Goal: Task Accomplishment & Management: Use online tool/utility

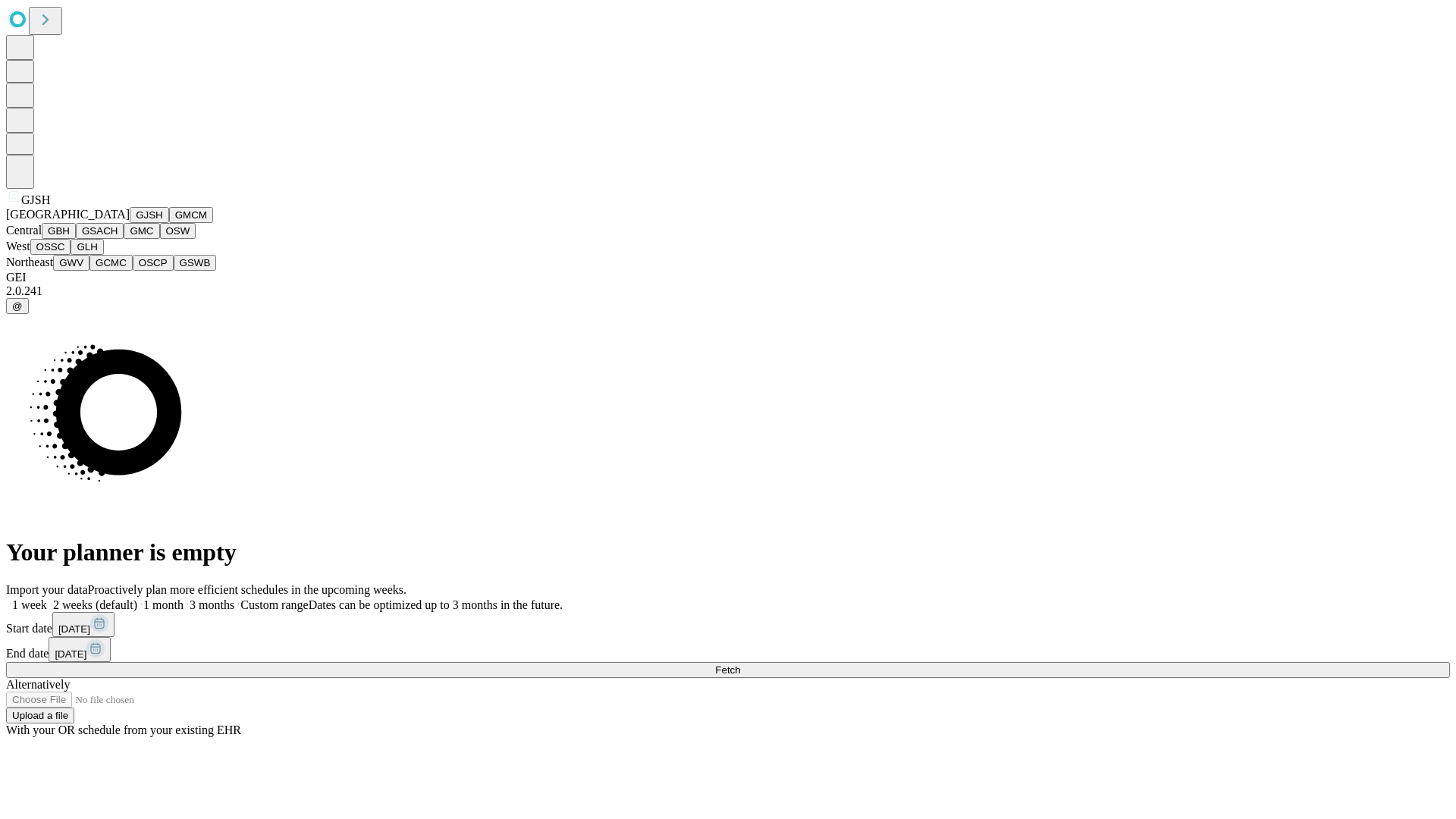
click at [129, 223] on button "GJSH" at bounding box center [149, 215] width 40 height 16
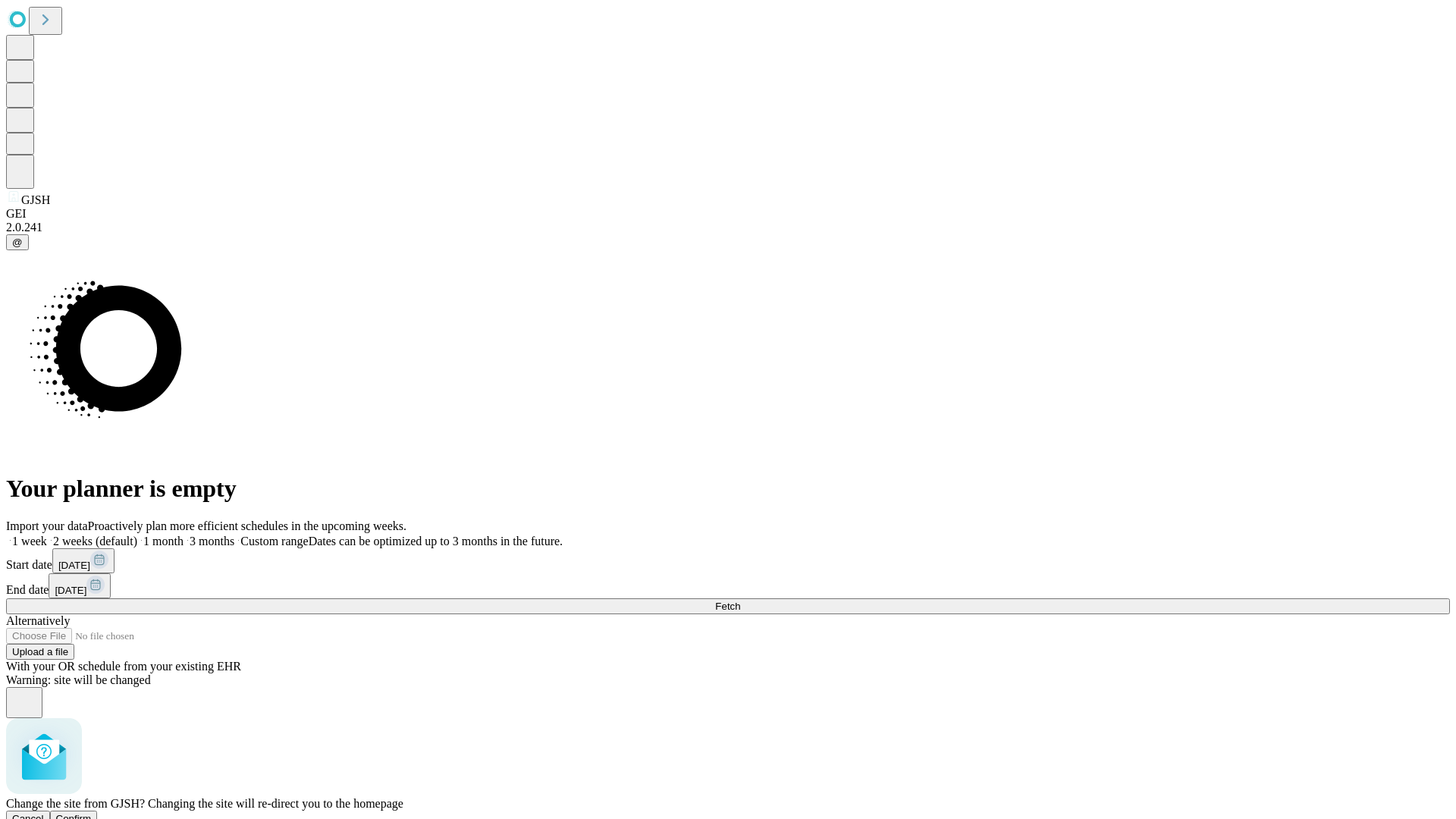
click at [91, 813] on span "Confirm" at bounding box center [74, 819] width 36 height 11
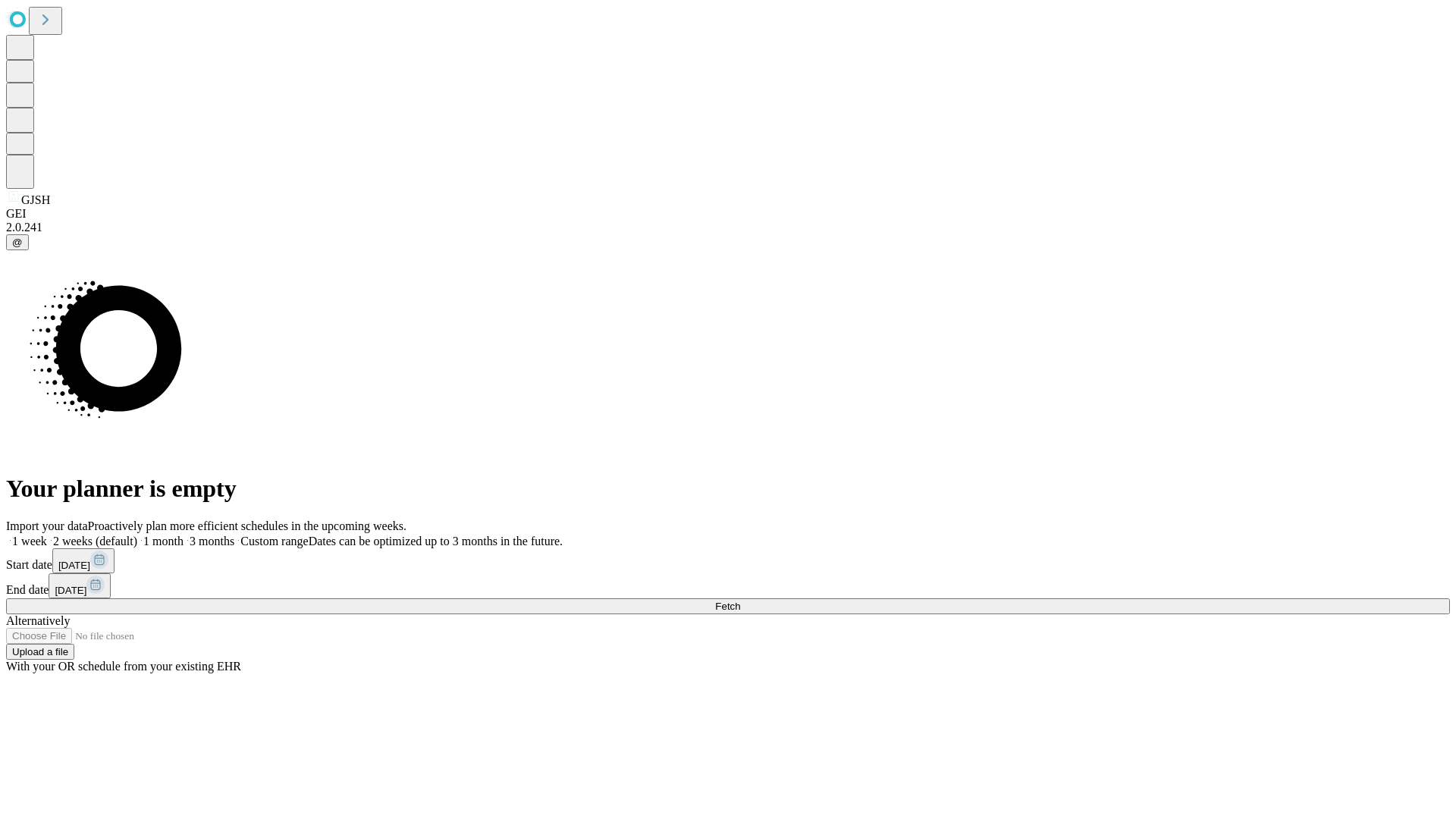
click at [47, 534] on label "1 week" at bounding box center [27, 541] width 41 height 13
click at [740, 601] on span "Fetch" at bounding box center [728, 606] width 25 height 11
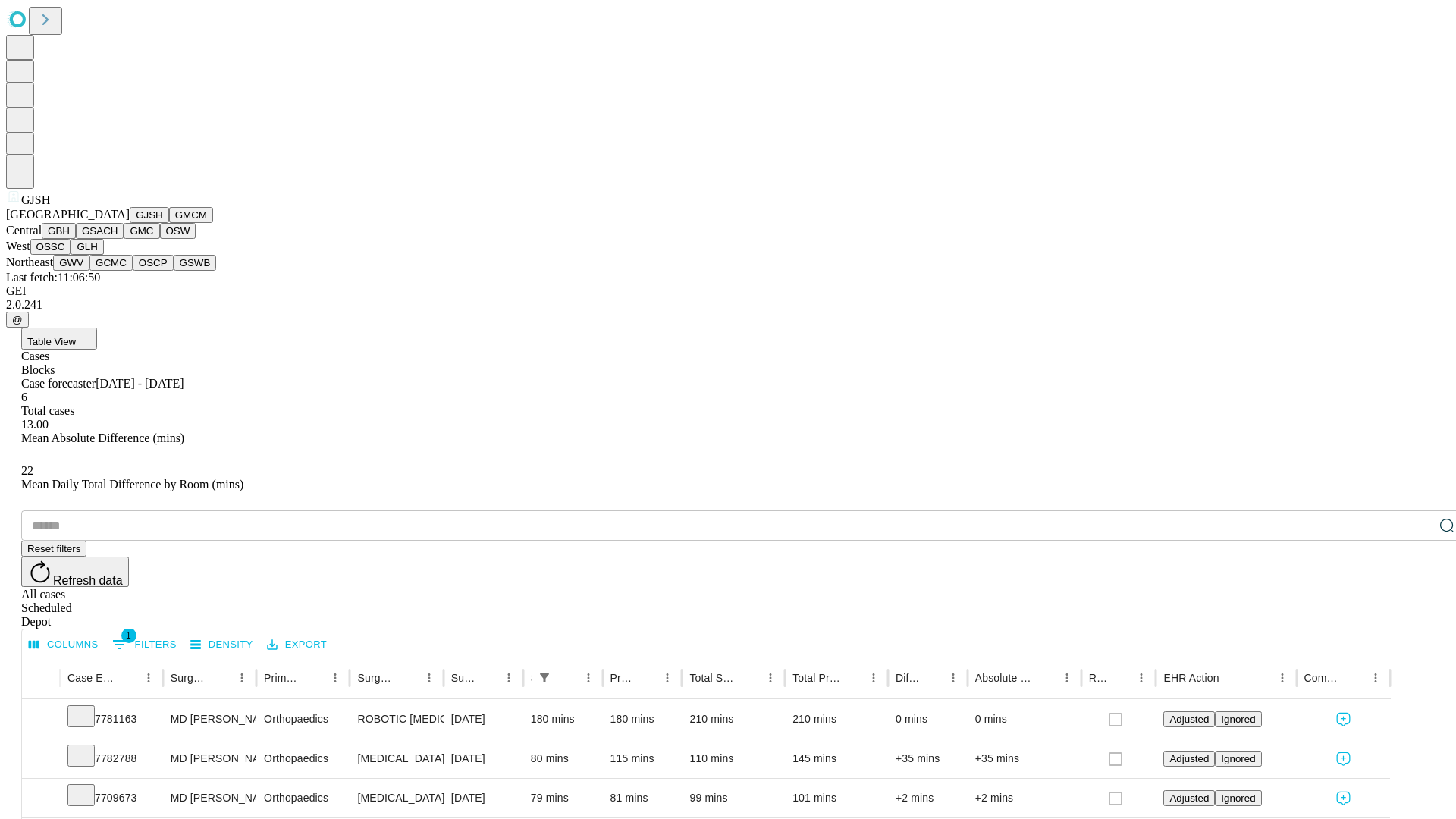
click at [169, 223] on button "GMCM" at bounding box center [191, 215] width 44 height 16
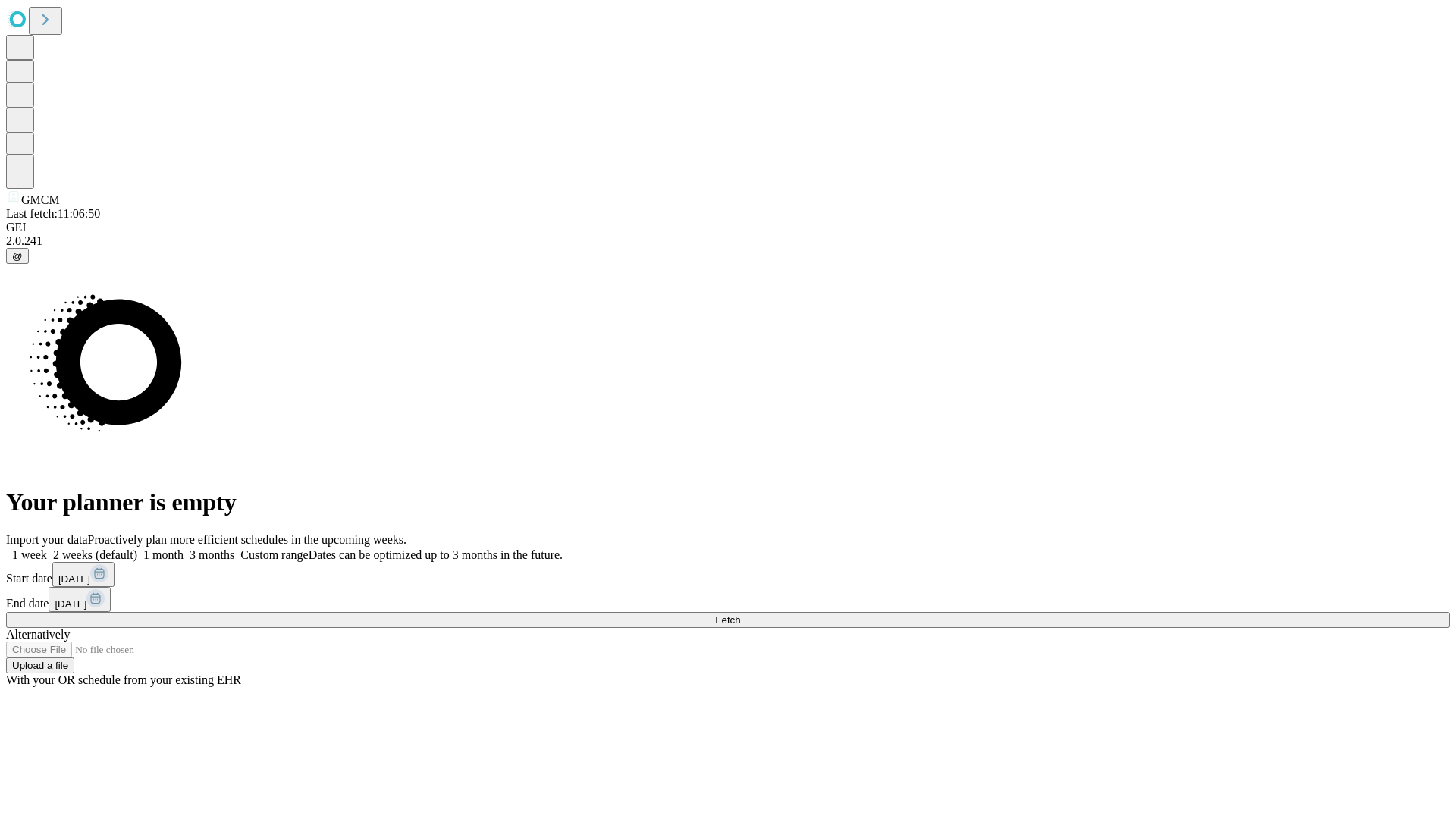
click at [740, 614] on span "Fetch" at bounding box center [728, 620] width 25 height 11
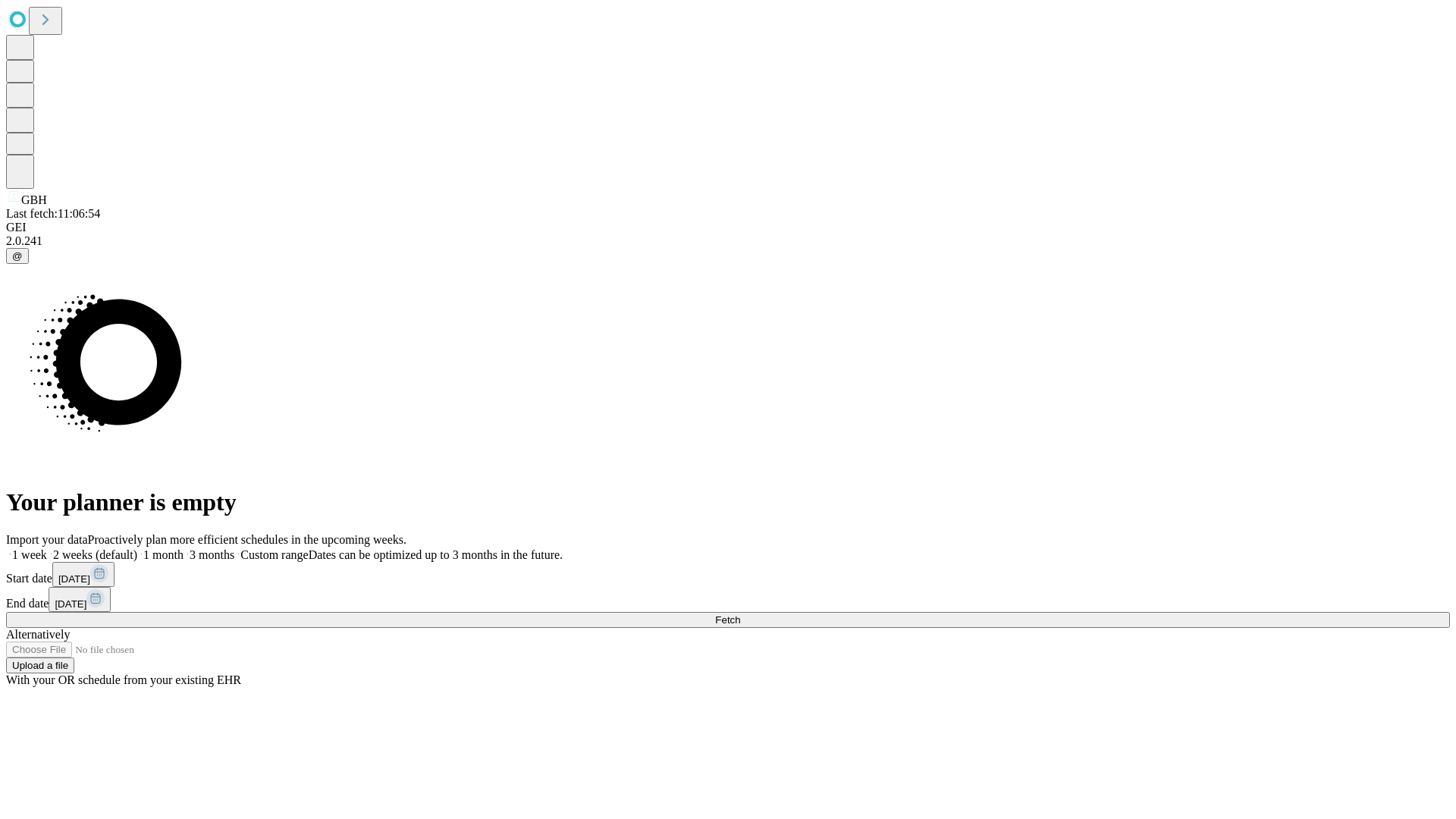
click at [740, 614] on span "Fetch" at bounding box center [728, 620] width 25 height 11
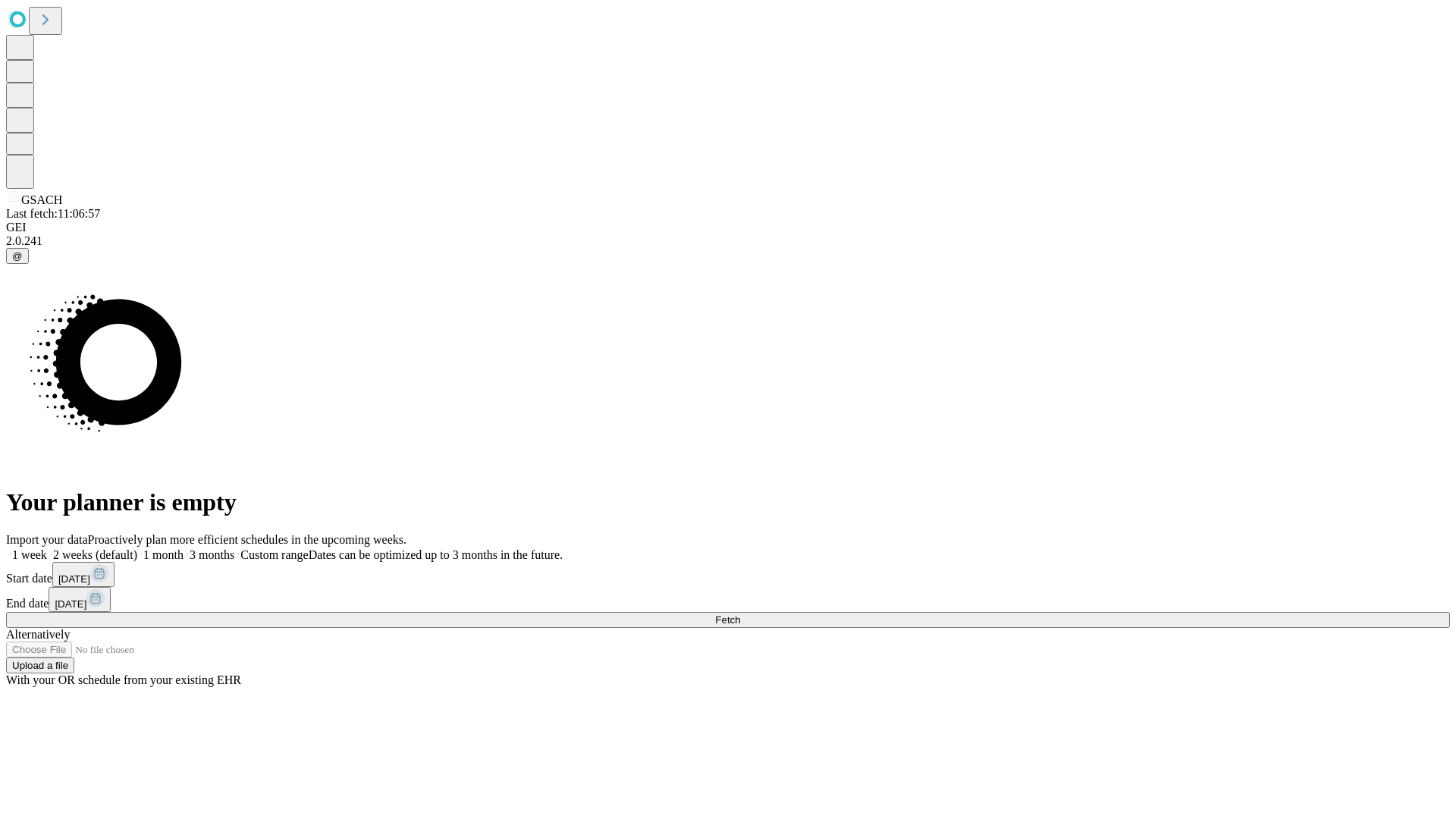
click at [47, 548] on label "1 week" at bounding box center [27, 555] width 41 height 13
click at [740, 614] on span "Fetch" at bounding box center [728, 620] width 25 height 11
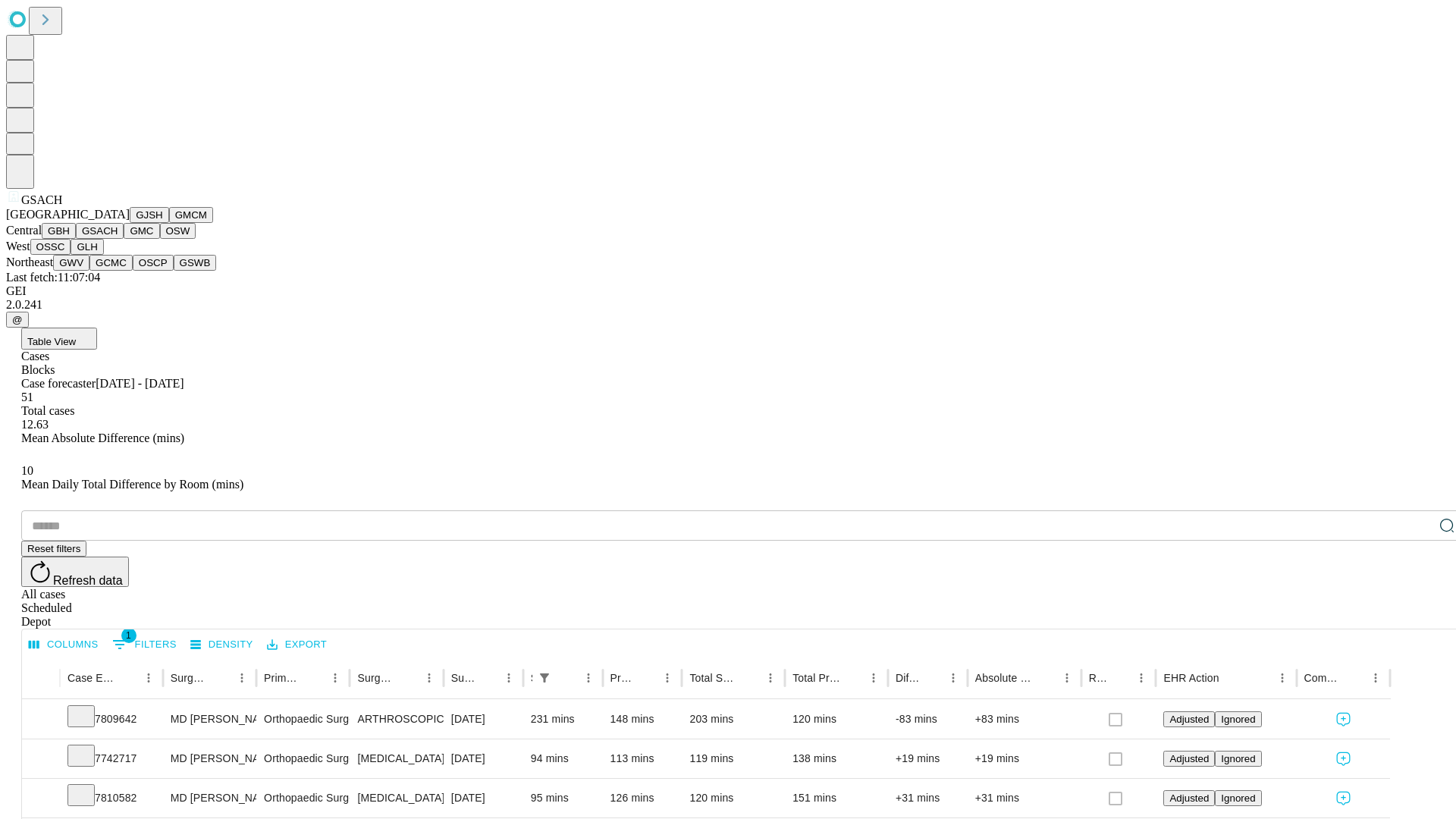
click at [124, 239] on button "GMC" at bounding box center [141, 231] width 36 height 16
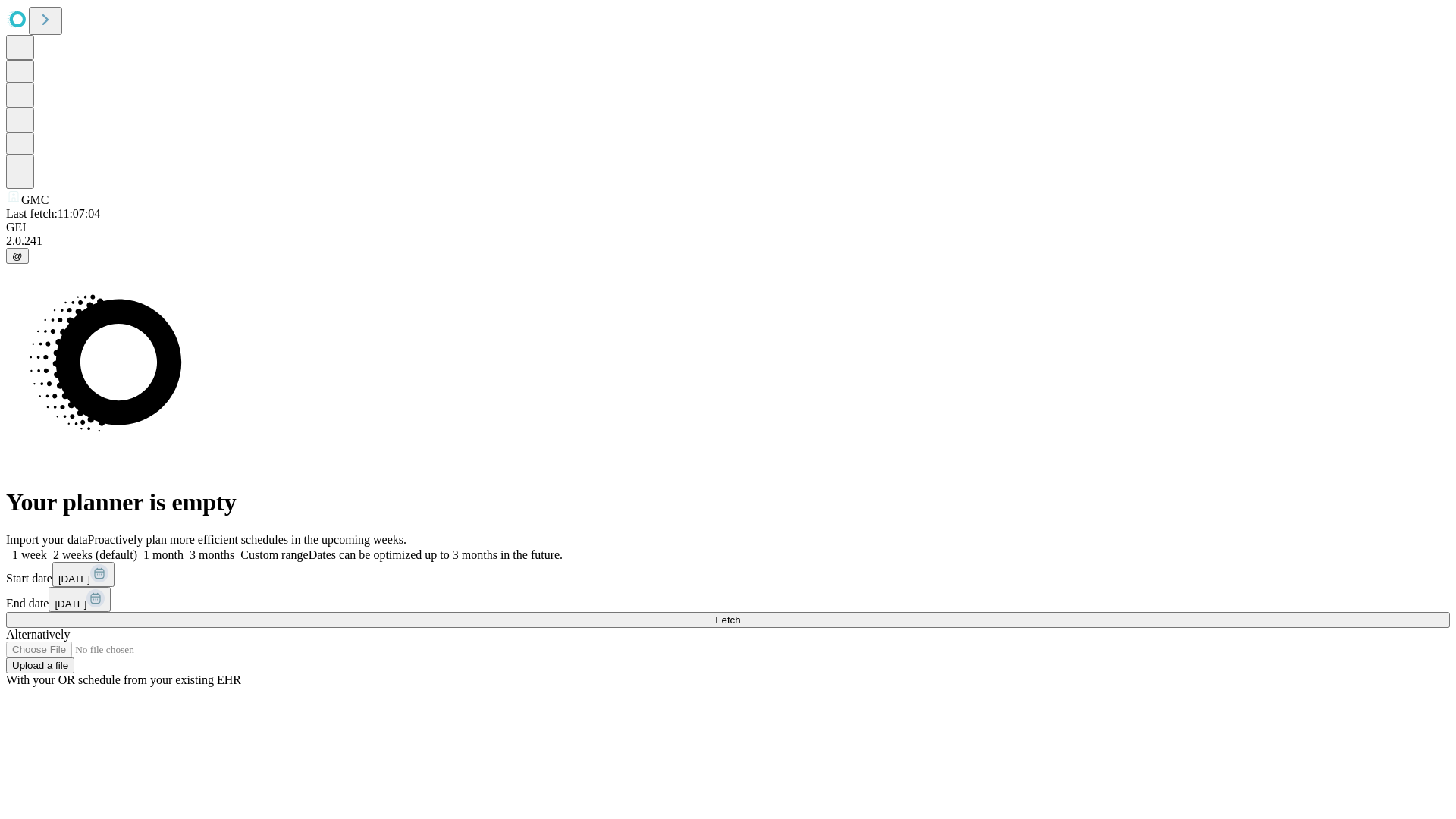
click at [47, 548] on label "1 week" at bounding box center [27, 555] width 41 height 13
click at [740, 614] on span "Fetch" at bounding box center [728, 620] width 25 height 11
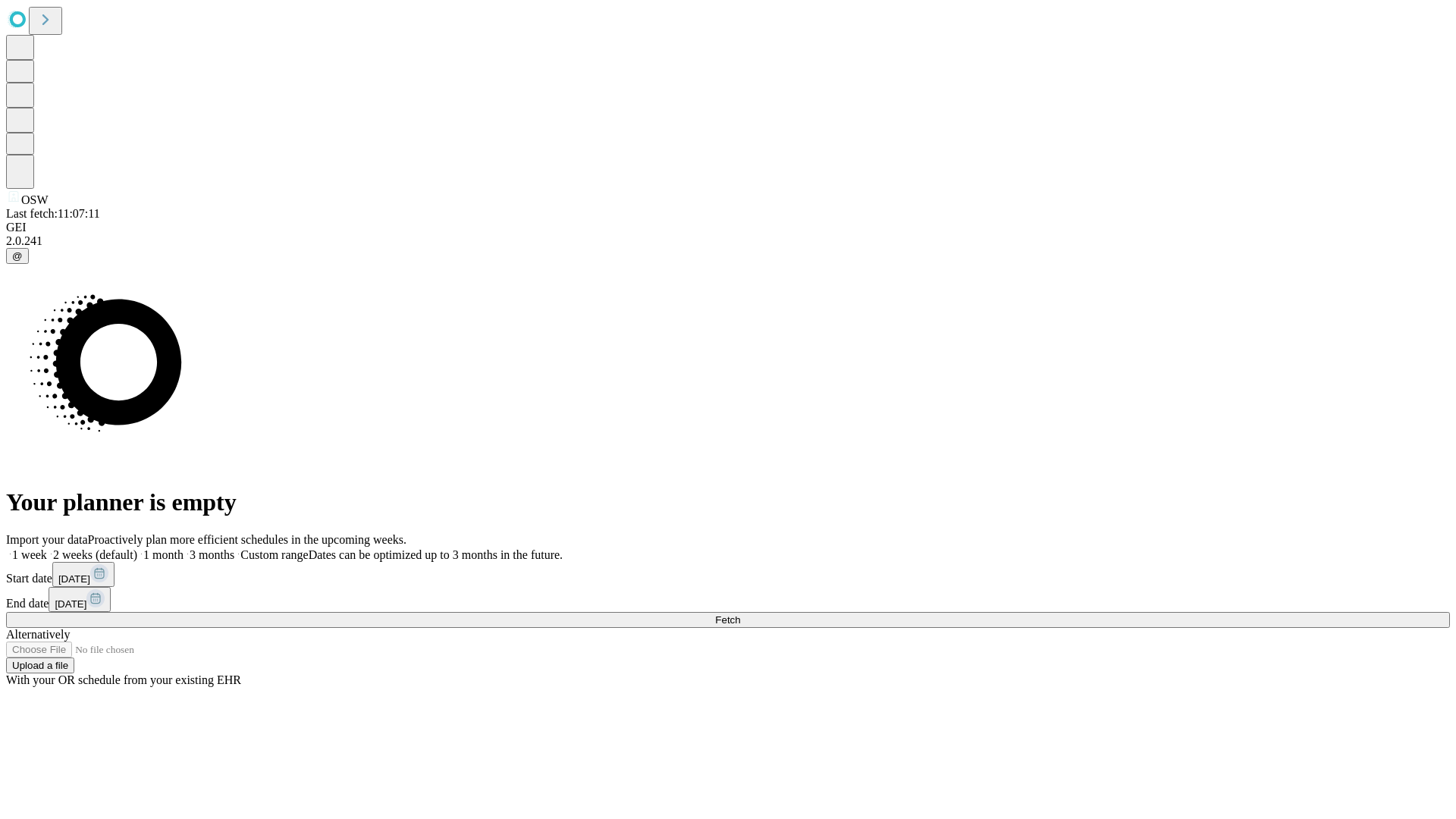
click at [47, 548] on label "1 week" at bounding box center [27, 555] width 41 height 13
click at [740, 614] on span "Fetch" at bounding box center [728, 620] width 25 height 11
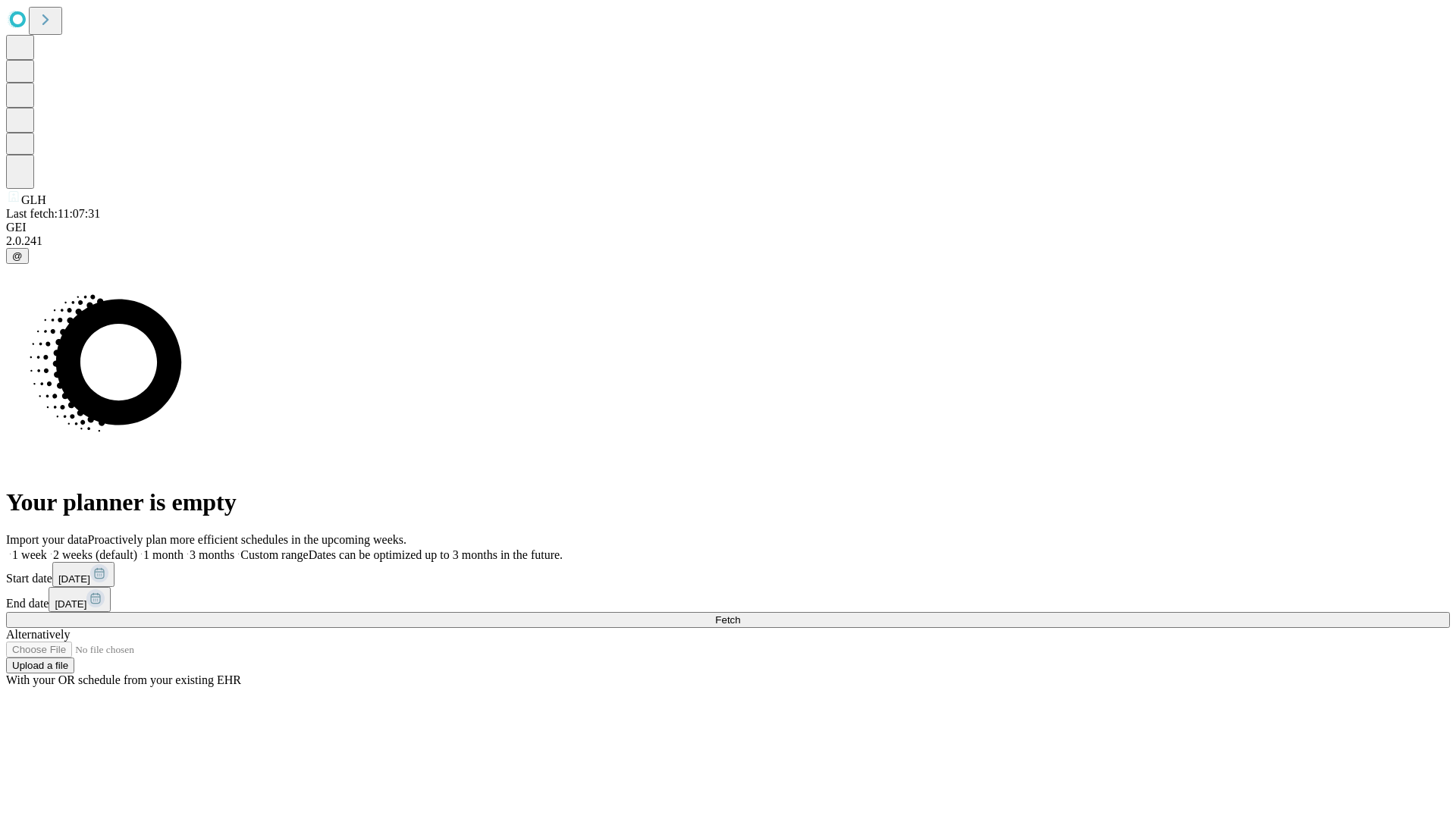
click at [47, 548] on label "1 week" at bounding box center [27, 555] width 41 height 13
click at [740, 614] on span "Fetch" at bounding box center [728, 620] width 25 height 11
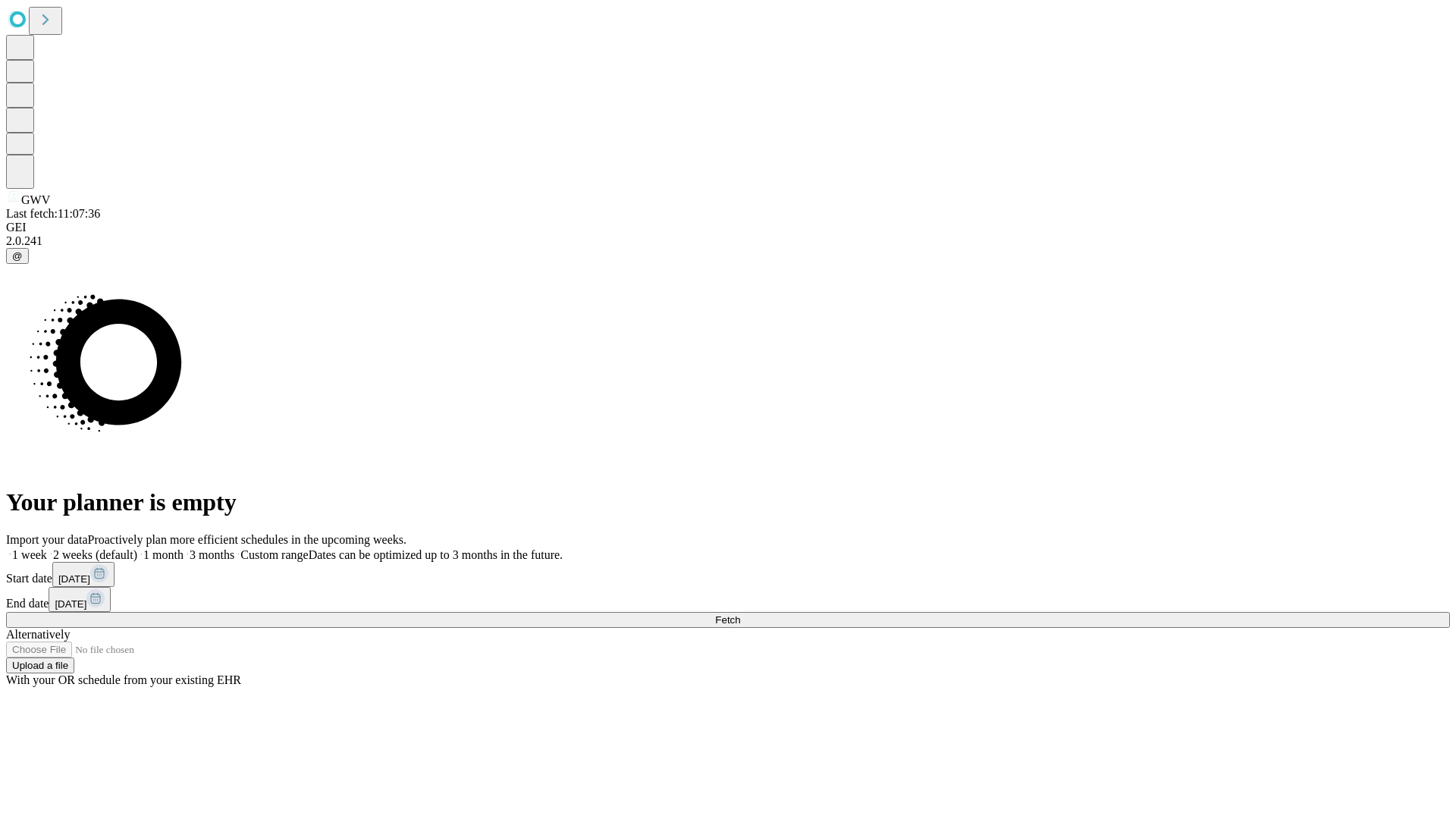
click at [47, 548] on label "1 week" at bounding box center [27, 555] width 41 height 13
click at [740, 614] on span "Fetch" at bounding box center [728, 620] width 25 height 11
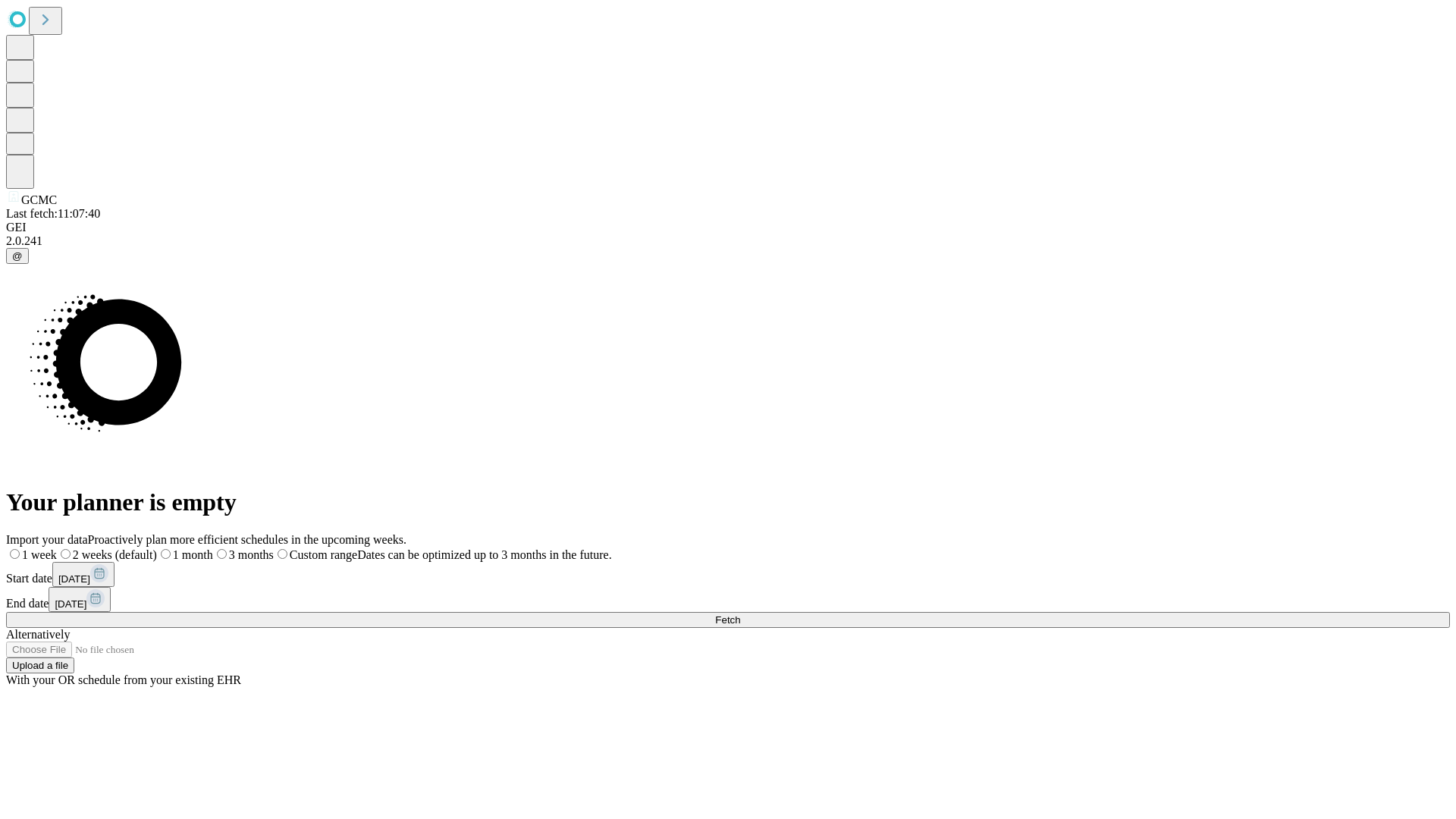
click at [57, 548] on label "1 week" at bounding box center [32, 555] width 51 height 13
click at [740, 614] on span "Fetch" at bounding box center [728, 620] width 25 height 11
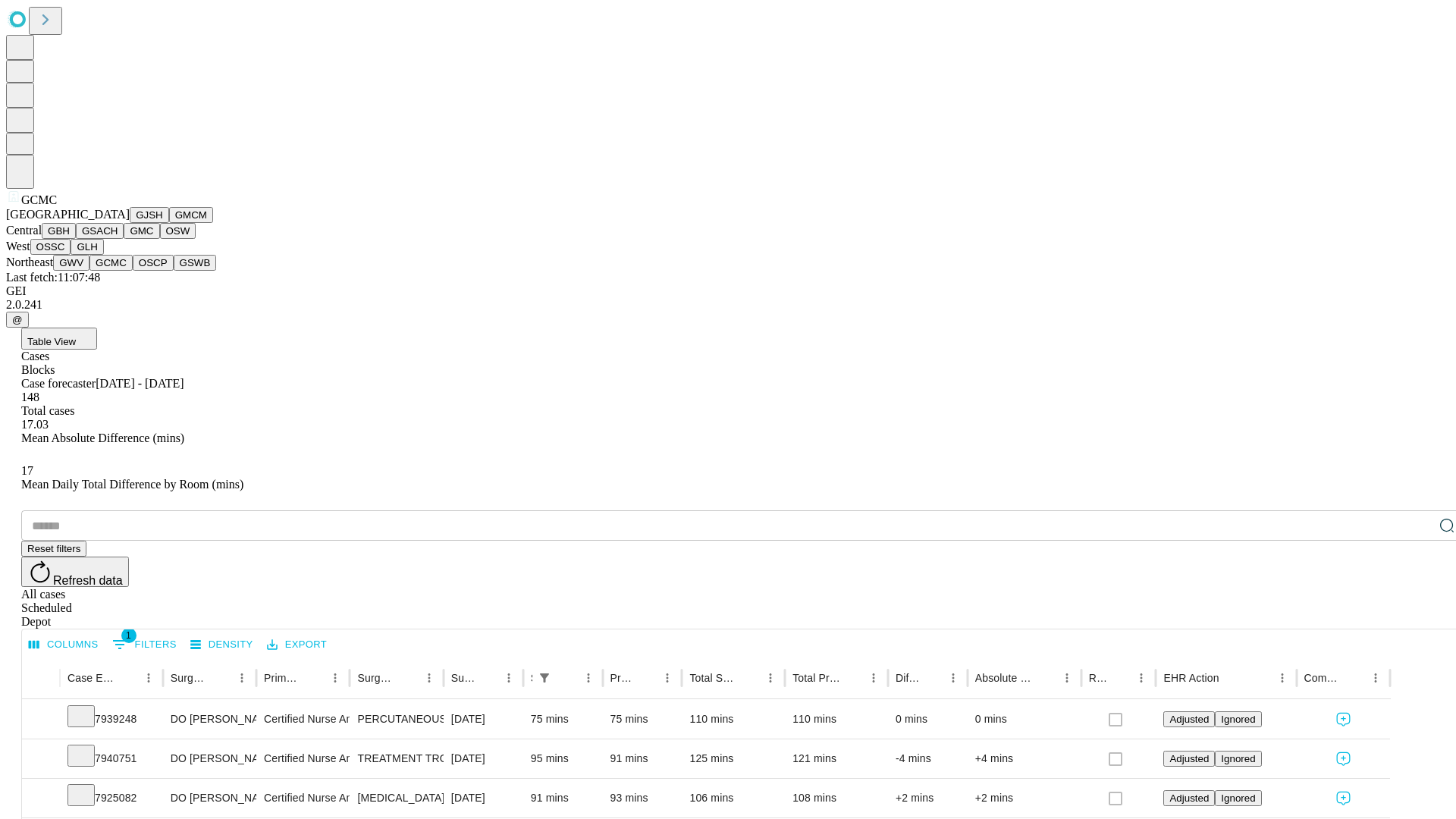
click at [133, 271] on button "OSCP" at bounding box center [153, 263] width 41 height 16
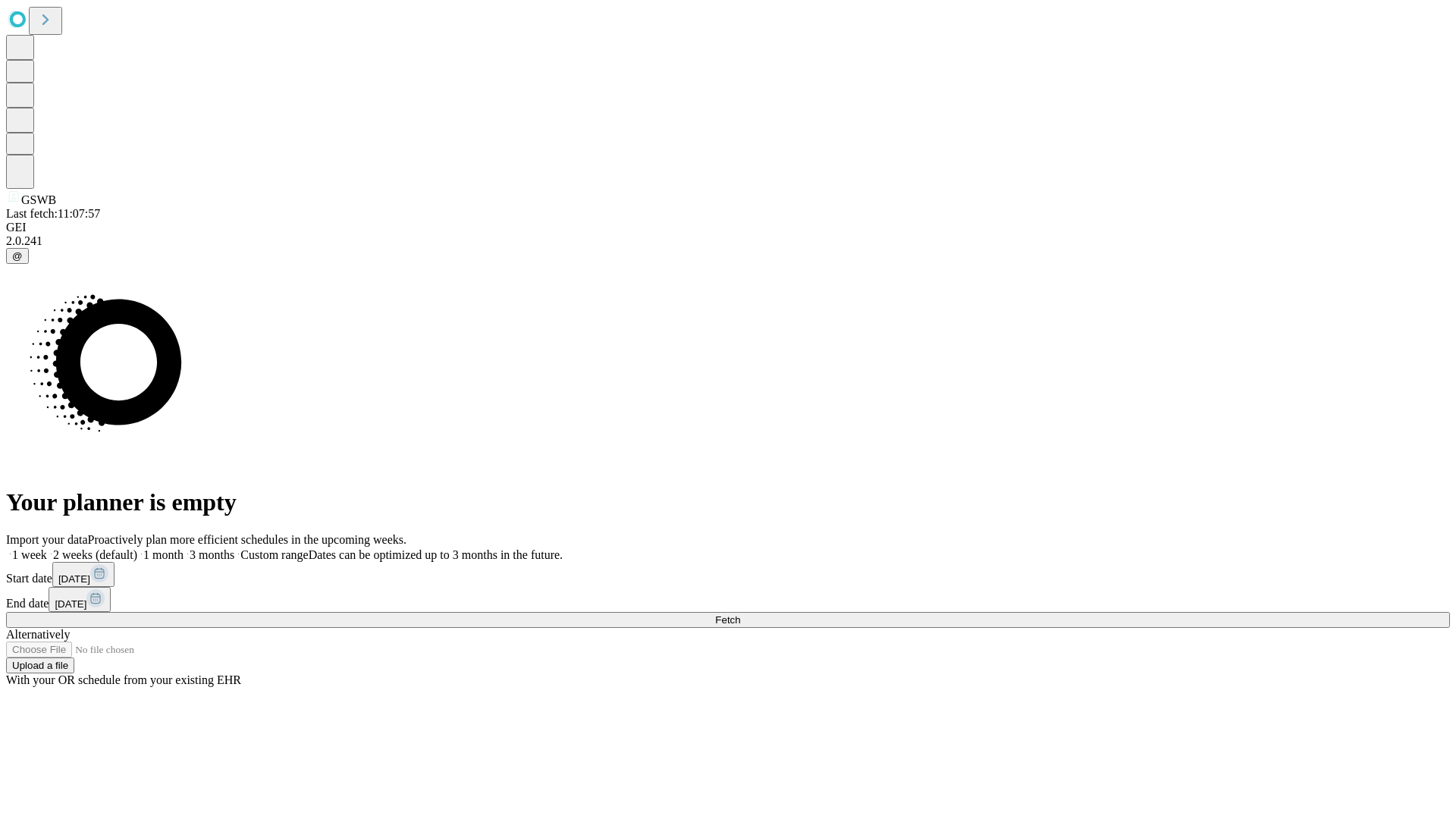
click at [47, 548] on label "1 week" at bounding box center [27, 555] width 41 height 13
click at [740, 614] on span "Fetch" at bounding box center [728, 620] width 25 height 11
